Goal: Ask a question: Seek information or help from site administrators or community

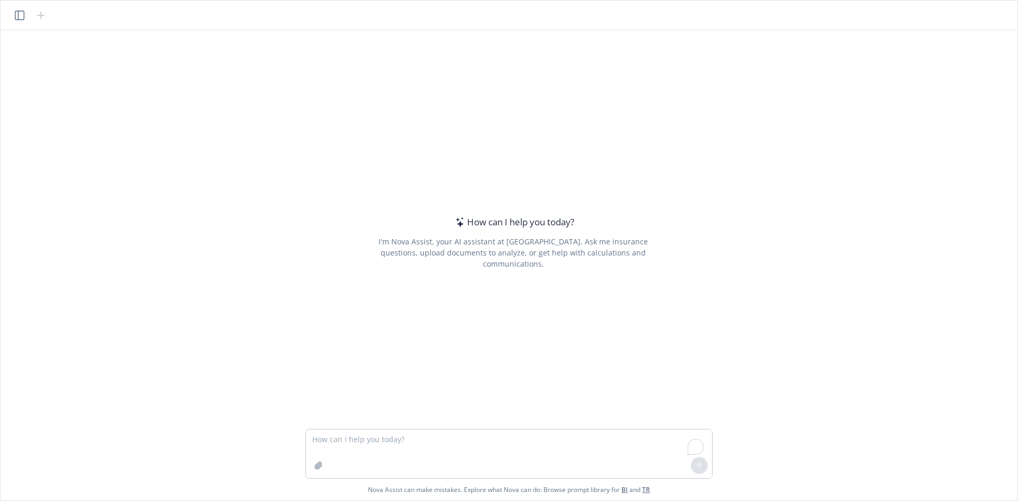
drag, startPoint x: 0, startPoint y: 0, endPoint x: 469, endPoint y: 431, distance: 637.3
click at [469, 435] on textarea "To enrich screen reader interactions, please activate Accessibility in Grammarl…" at bounding box center [509, 453] width 406 height 49
type textarea "How to apply passport"
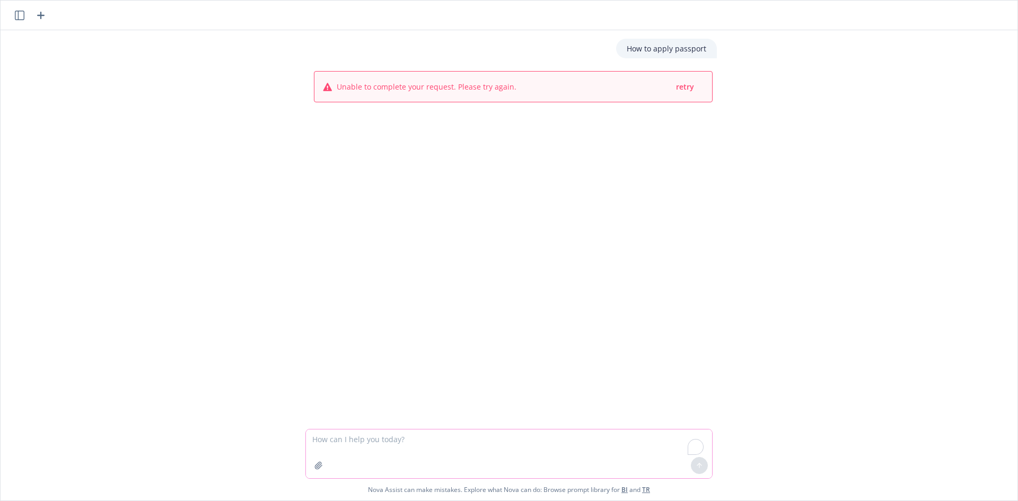
click at [415, 434] on textarea "To enrich screen reader interactions, please activate Accessibility in Grammarl…" at bounding box center [509, 453] width 406 height 49
click at [426, 442] on textarea "To enrich screen reader interactions, please activate Accessibility in Grammarl…" at bounding box center [509, 453] width 406 height 49
paste textarea "Added Sexual Misconduct and Molestation to the source doc and updated Work Comp…"
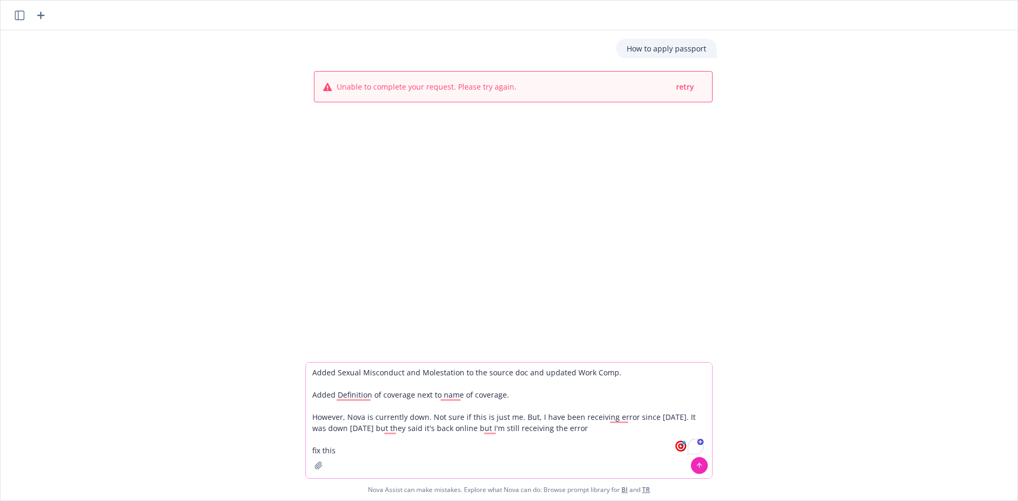
type textarea "Added Sexual Misconduct and Molestation to the source doc and updated Work Comp…"
click at [701, 471] on button at bounding box center [699, 465] width 17 height 17
